Goal: Go to known website: Access a specific website the user already knows

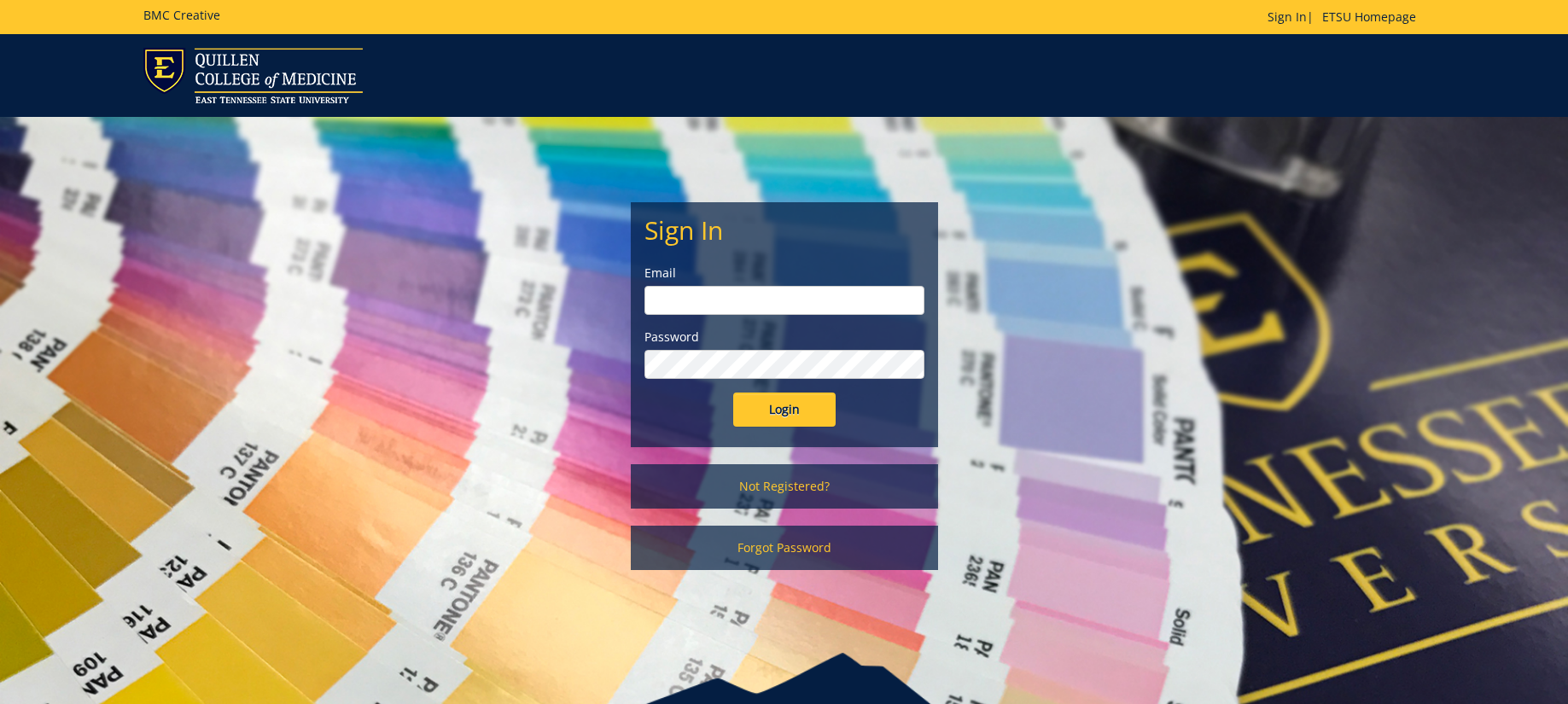
click at [731, 304] on input "email" at bounding box center [784, 301] width 280 height 29
type input "sluderp@etsu.edu"
click at [766, 418] on input "Login" at bounding box center [784, 410] width 103 height 35
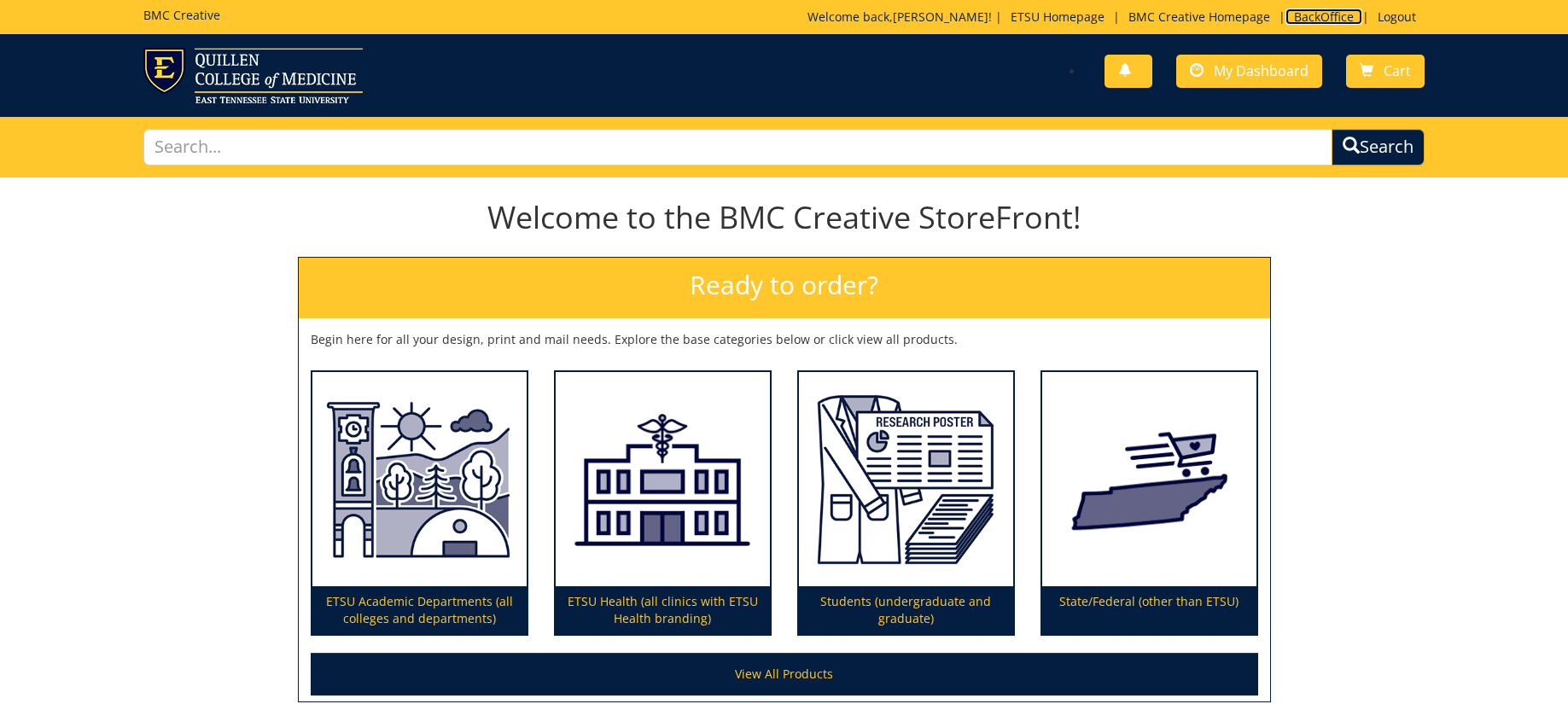
click at [1331, 12] on link "BackOffice" at bounding box center [1324, 16] width 77 height 16
